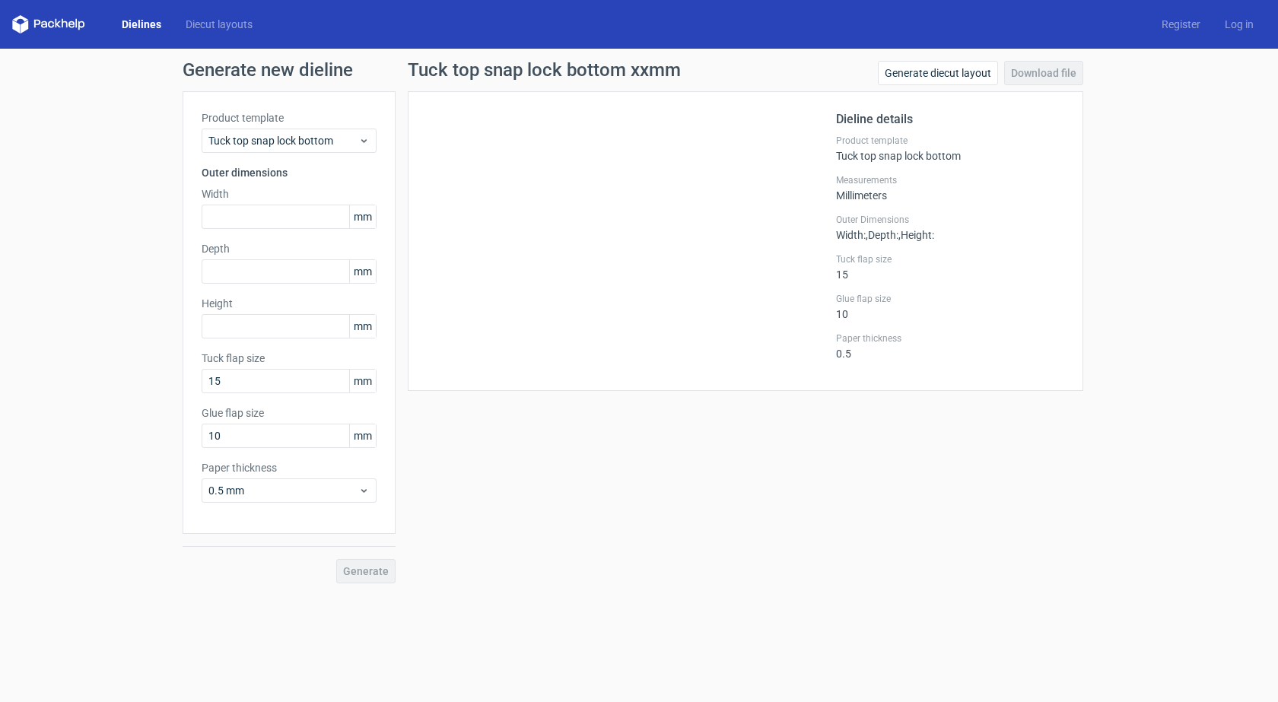
click at [142, 20] on link "Dielines" at bounding box center [142, 24] width 64 height 15
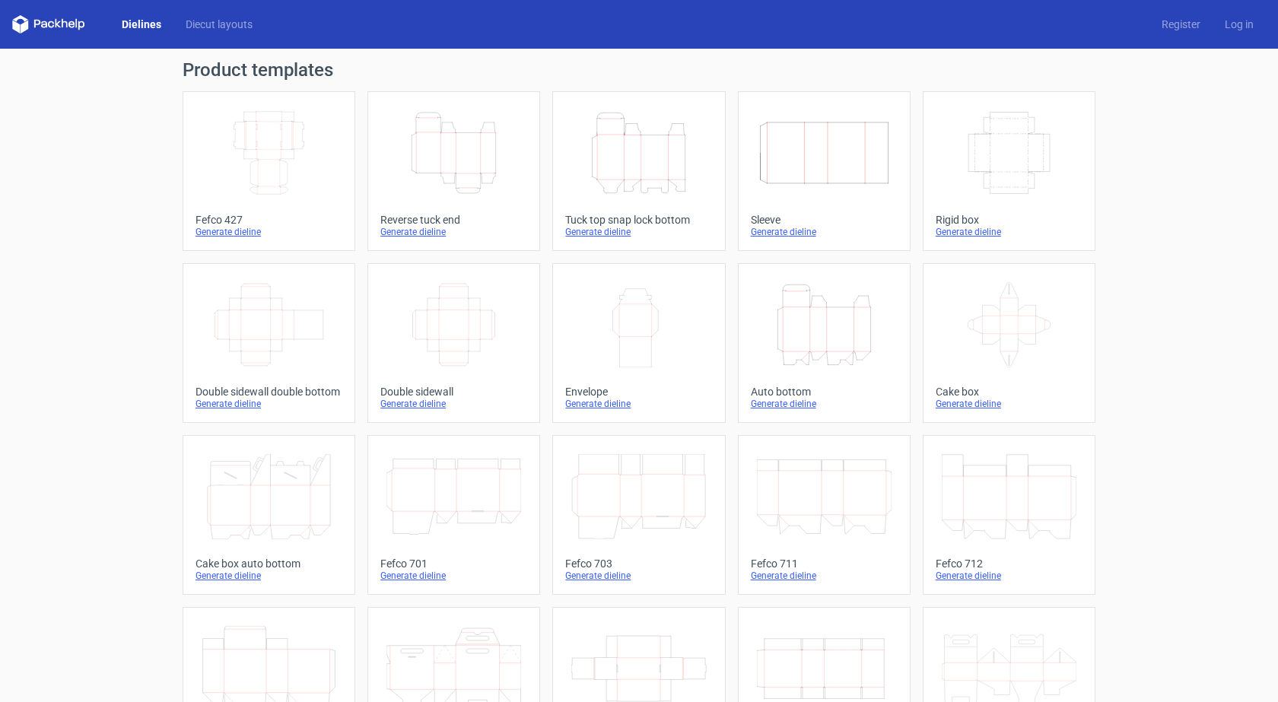
click at [259, 148] on icon "Width Depth Height" at bounding box center [269, 152] width 135 height 85
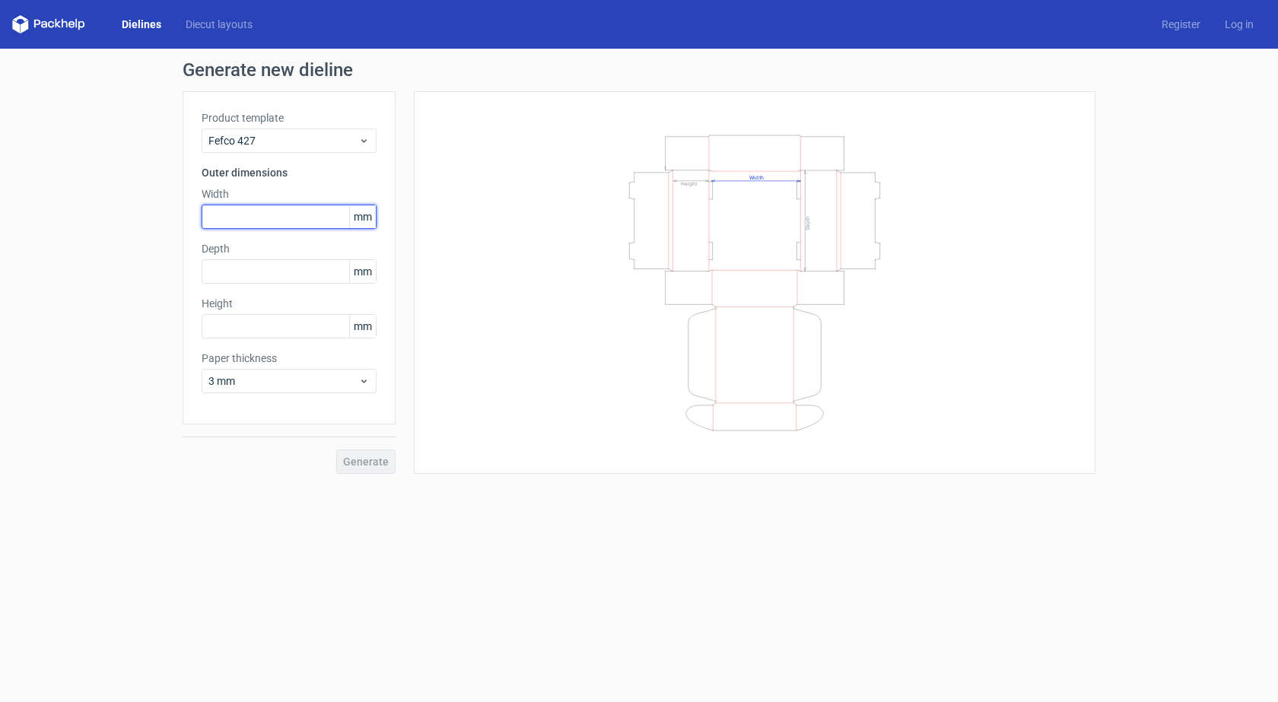
click at [236, 217] on input "text" at bounding box center [289, 217] width 175 height 24
type input "390"
click at [227, 320] on input "text" at bounding box center [289, 326] width 175 height 24
click at [232, 265] on input "text" at bounding box center [289, 271] width 175 height 24
type input "310"
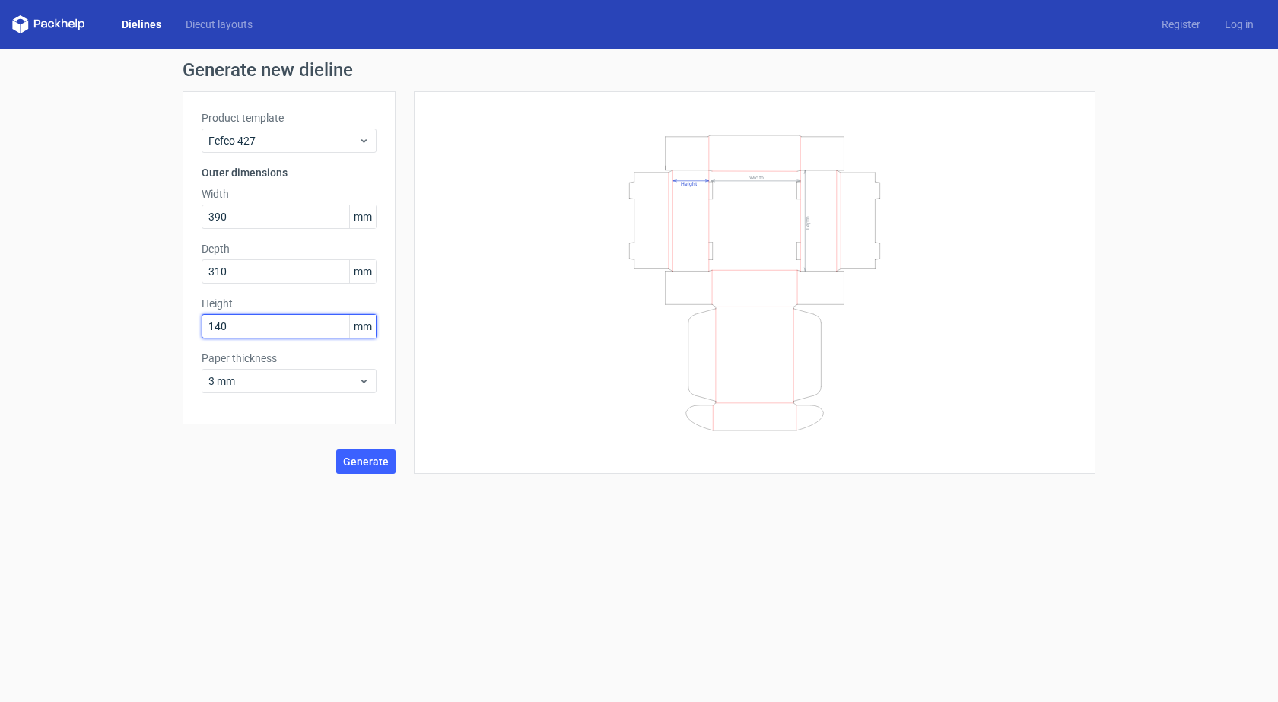
type input "140"
click at [366, 459] on span "Generate" at bounding box center [366, 461] width 46 height 11
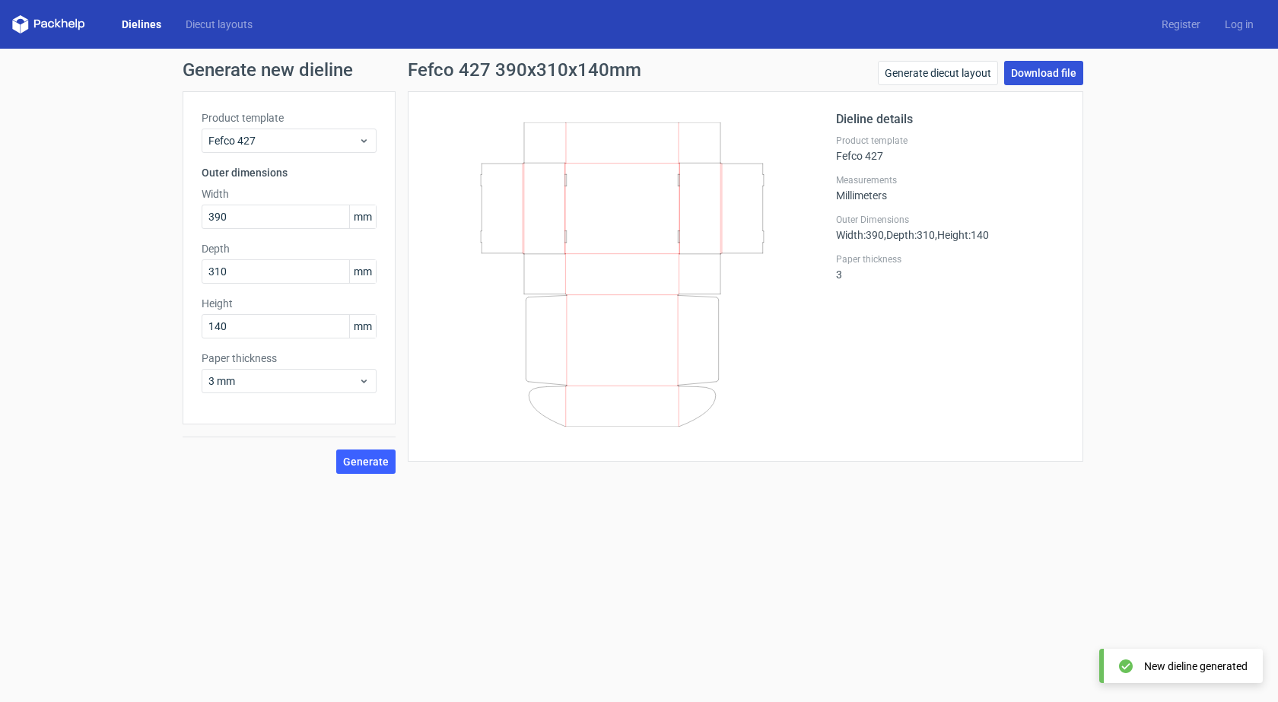
click at [1036, 71] on link "Download file" at bounding box center [1043, 73] width 79 height 24
